Goal: Information Seeking & Learning: Learn about a topic

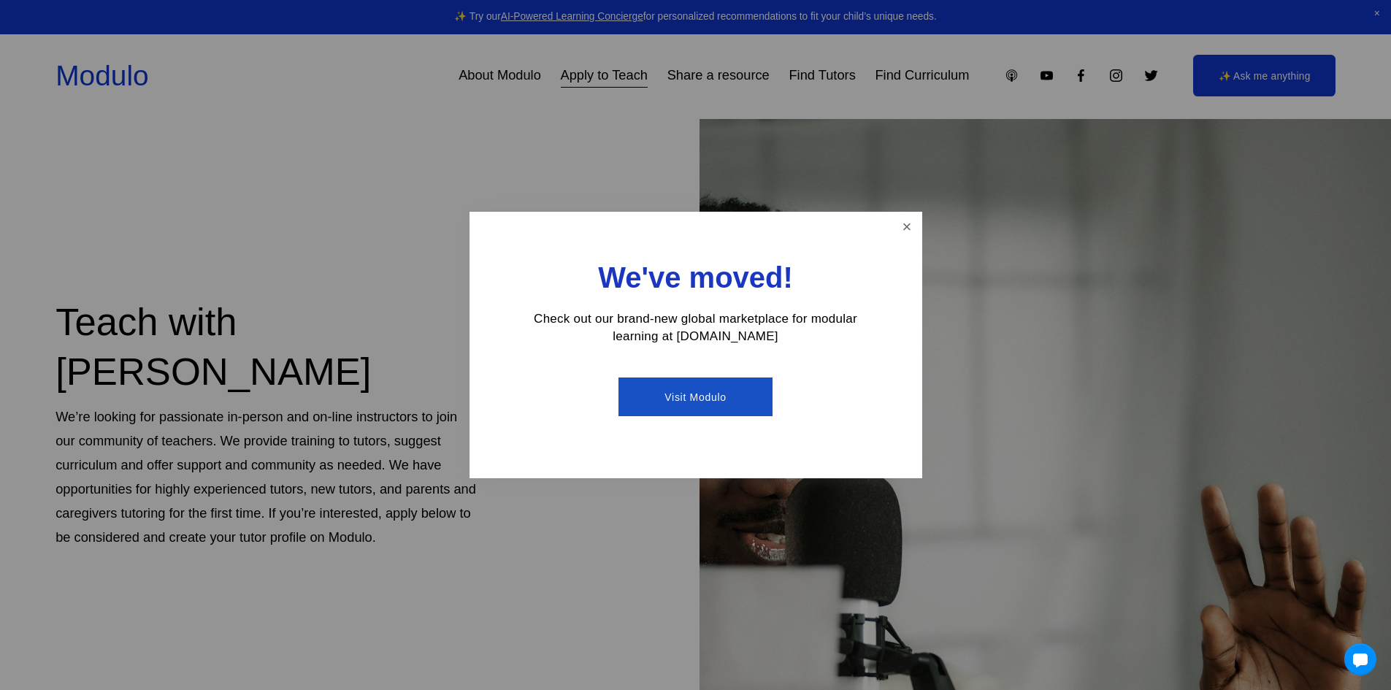
click at [687, 396] on link "Visit Modulo" at bounding box center [696, 397] width 154 height 39
click at [395, 142] on div at bounding box center [695, 345] width 1391 height 690
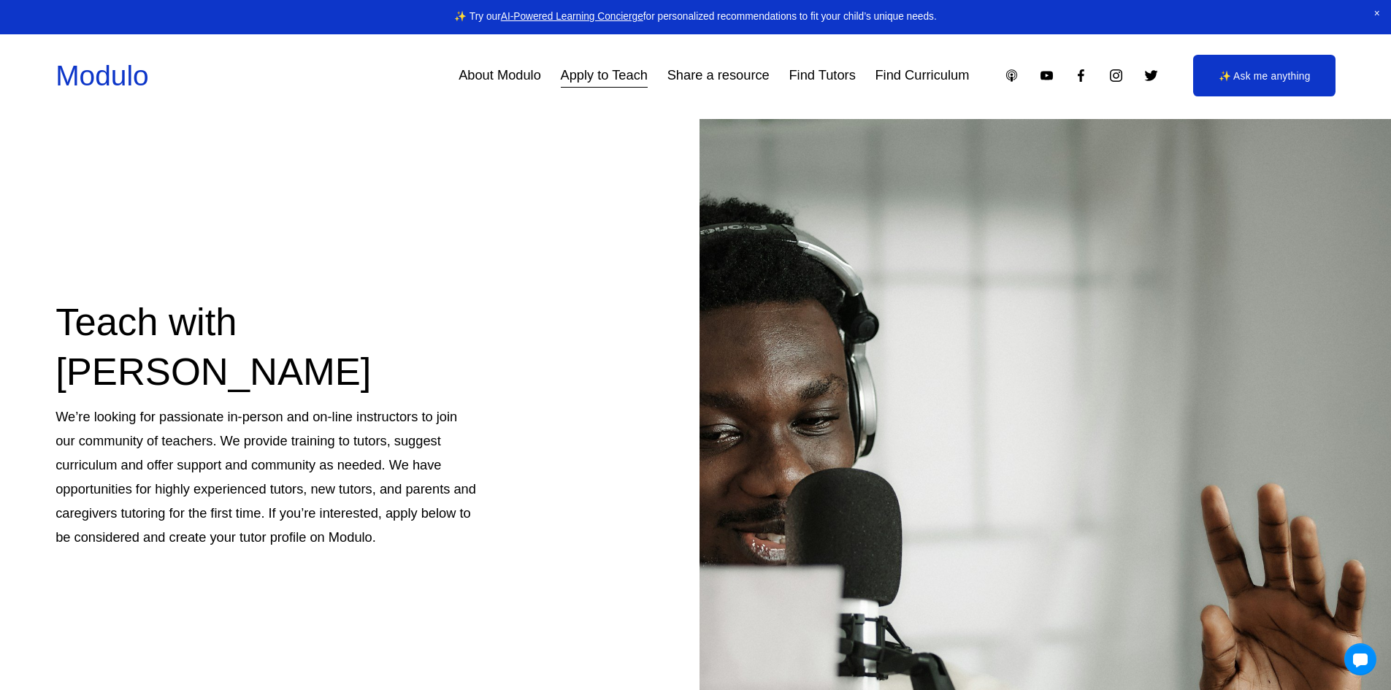
click at [510, 77] on link "About Modulo" at bounding box center [500, 75] width 83 height 27
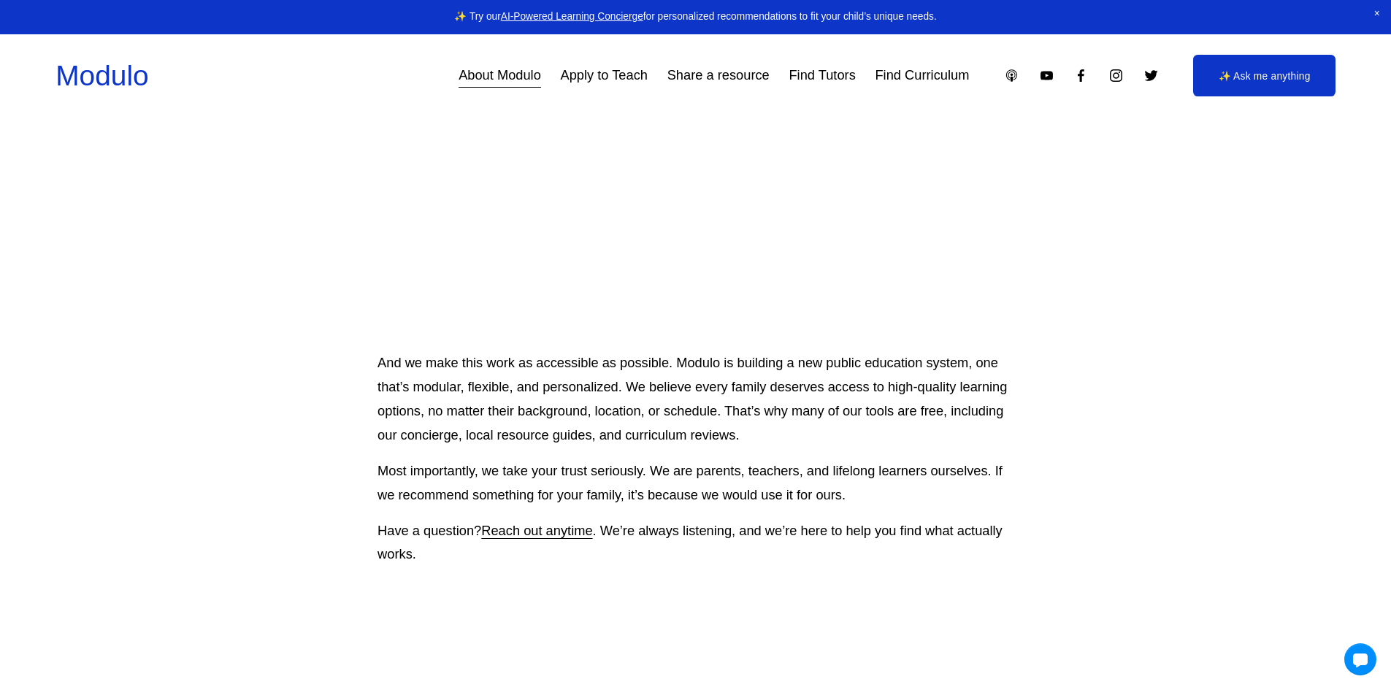
scroll to position [1315, 0]
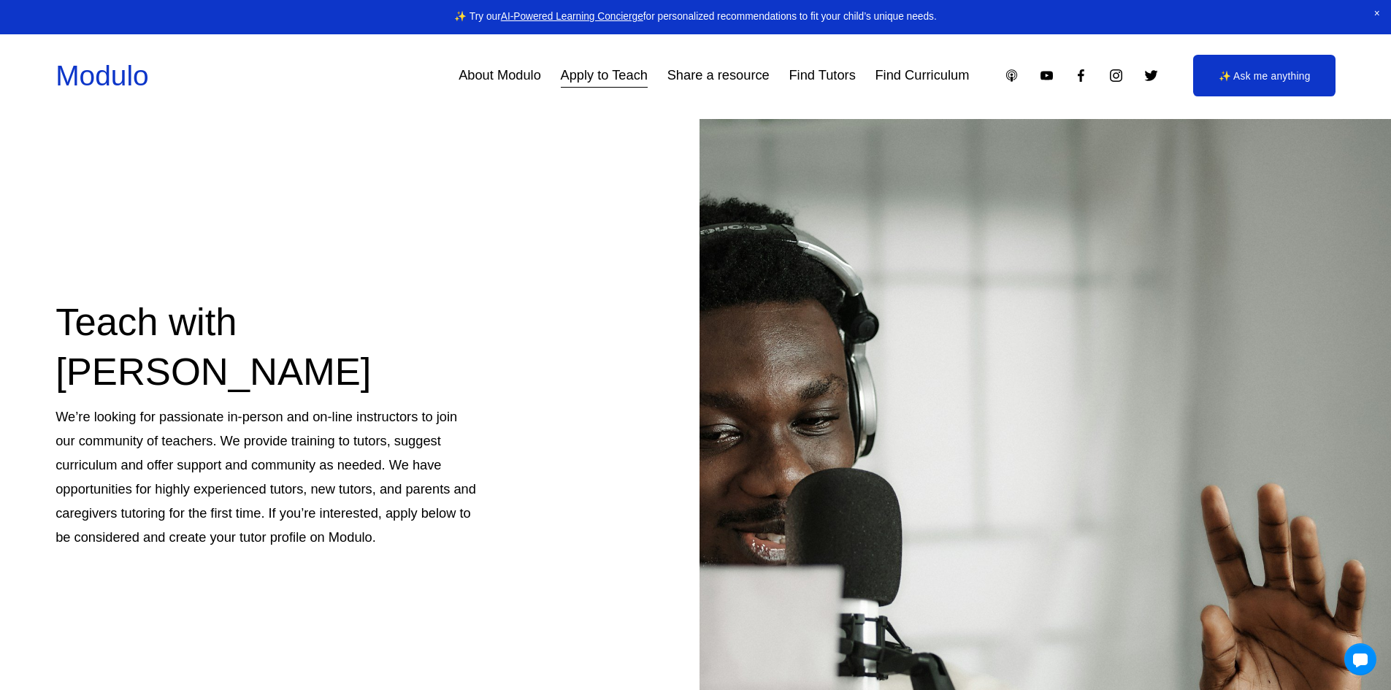
click at [820, 72] on link "Find Tutors" at bounding box center [822, 75] width 66 height 27
click at [499, 76] on link "About Modulo" at bounding box center [500, 75] width 83 height 27
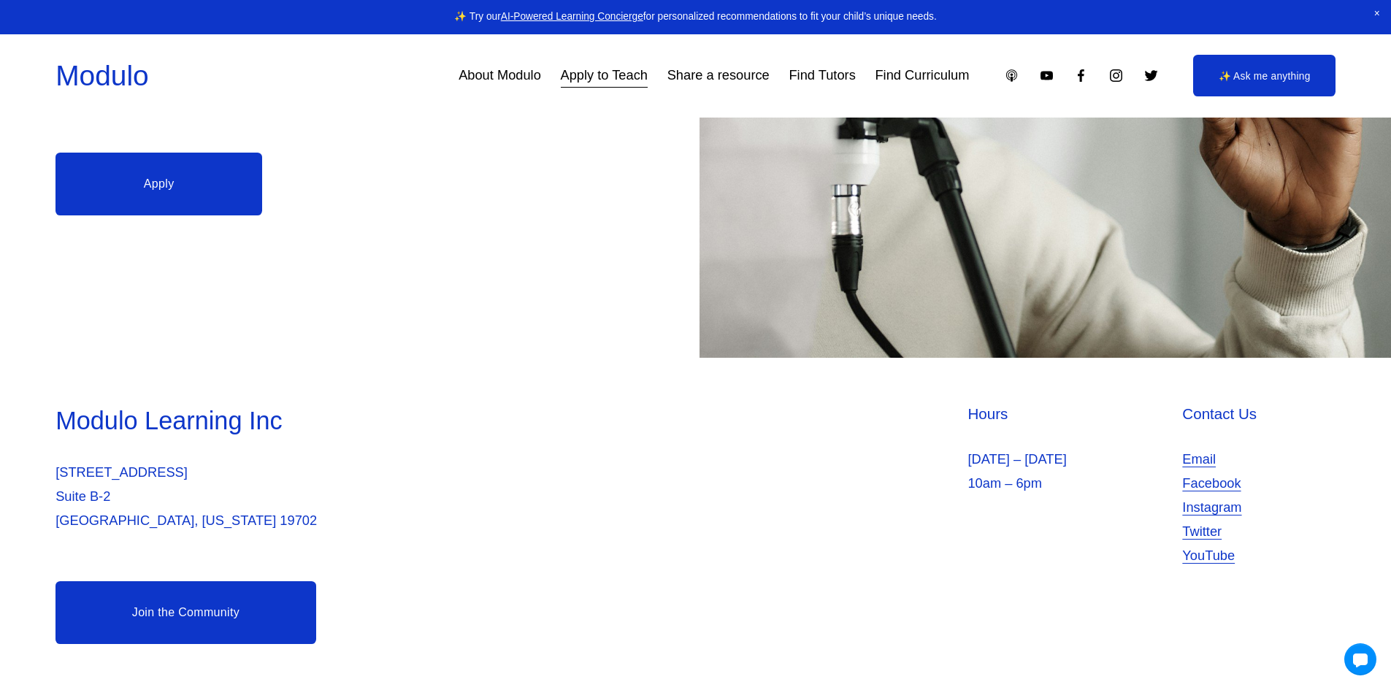
scroll to position [543, 0]
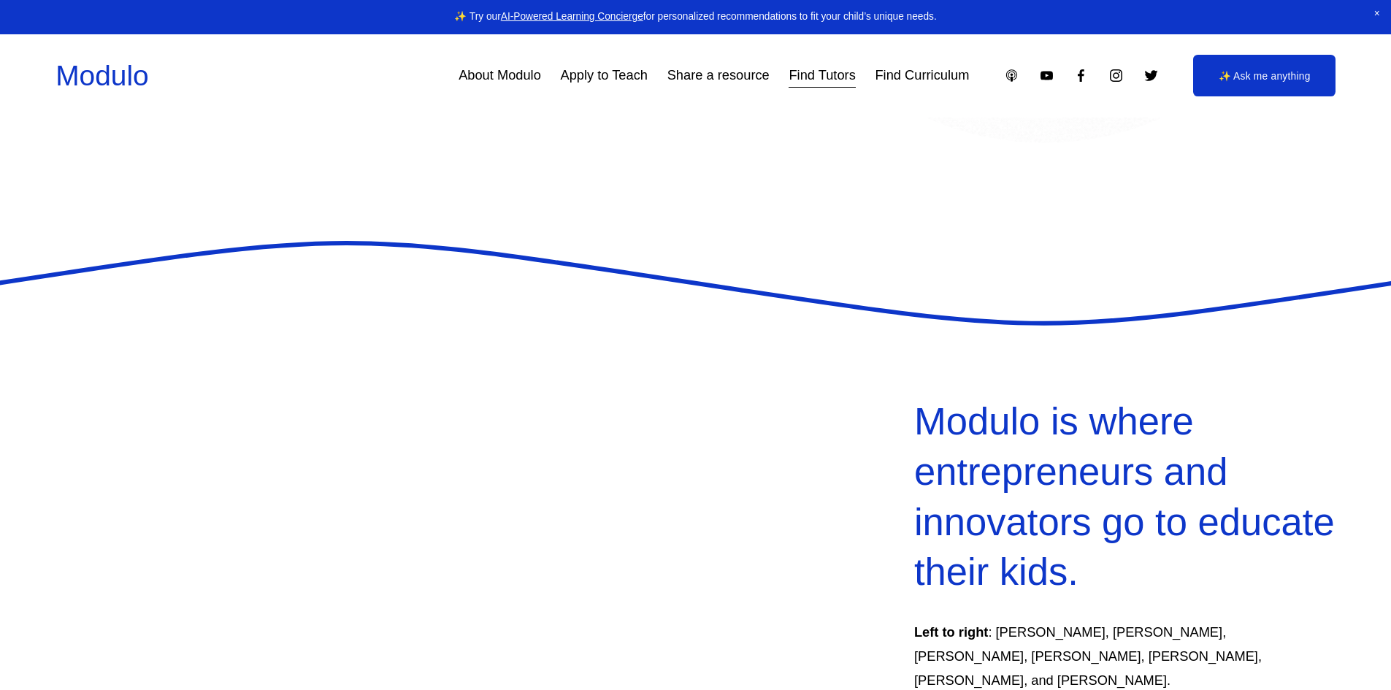
select select "**"
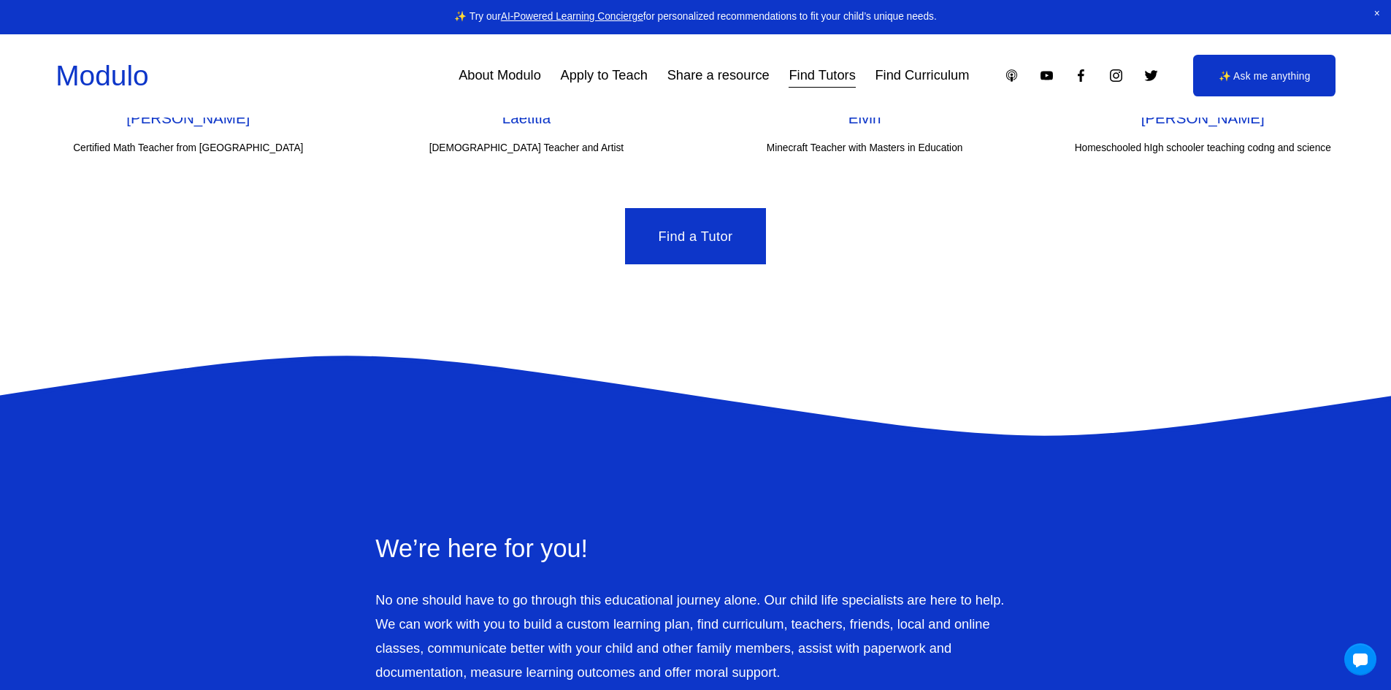
scroll to position [5328, 0]
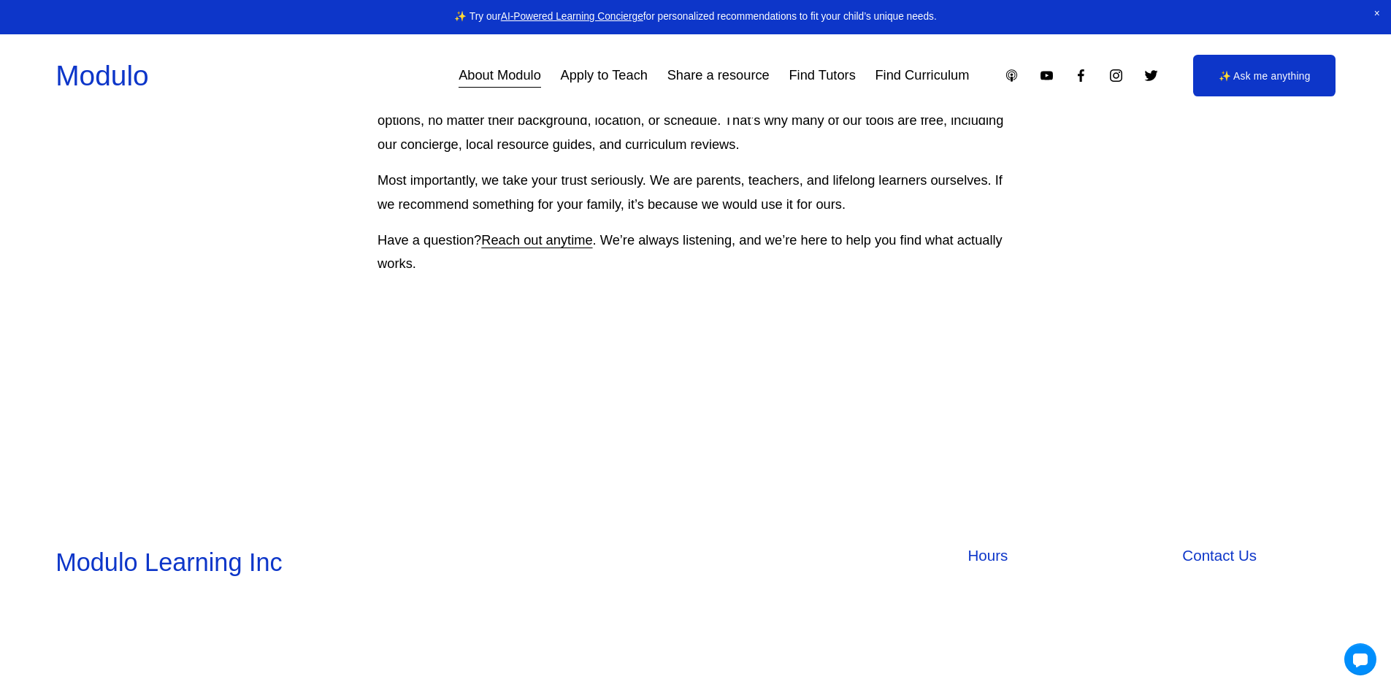
scroll to position [1727, 0]
